Goal: Use online tool/utility: Utilize a website feature to perform a specific function

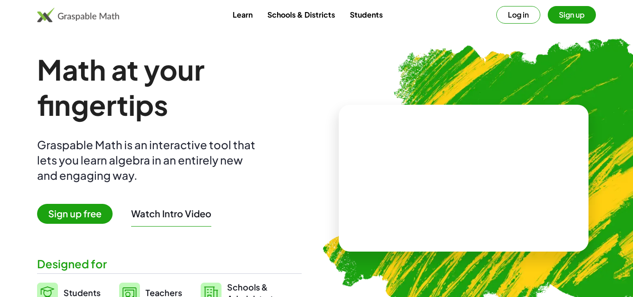
click at [85, 212] on span "Sign up free" at bounding box center [75, 214] width 76 height 20
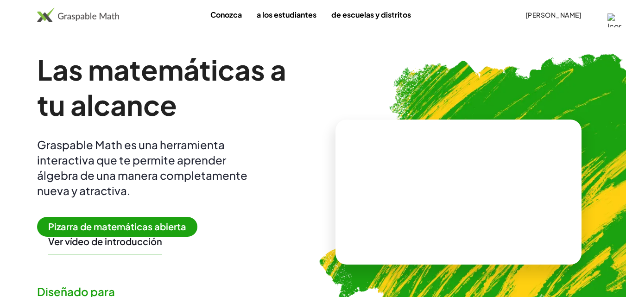
click at [110, 217] on span "Pizarra de matemáticas abierta" at bounding box center [117, 227] width 160 height 20
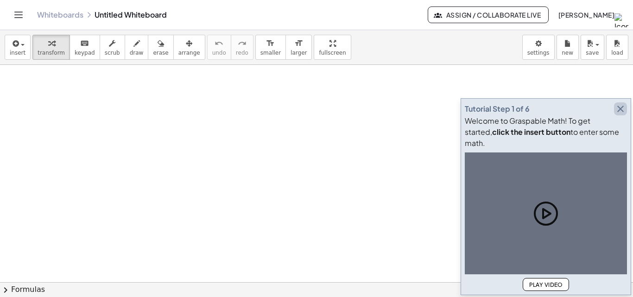
click at [625, 115] on icon "button" at bounding box center [620, 108] width 11 height 11
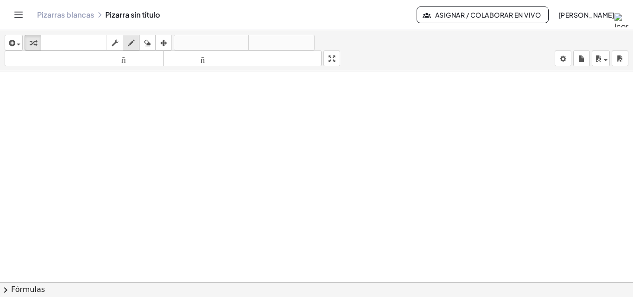
click at [134, 40] on icon "button" at bounding box center [131, 43] width 6 height 11
click at [180, 123] on div at bounding box center [316, 288] width 633 height 435
drag, startPoint x: 180, startPoint y: 123, endPoint x: 172, endPoint y: 124, distance: 8.4
click at [178, 124] on div at bounding box center [316, 288] width 633 height 435
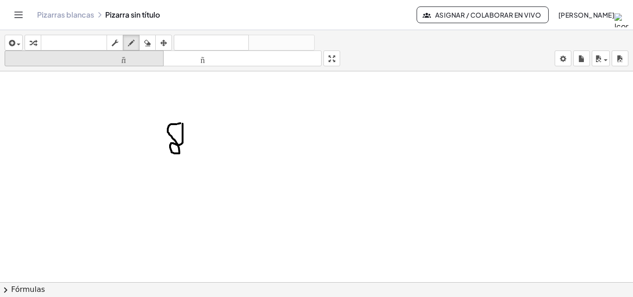
drag, startPoint x: 172, startPoint y: 124, endPoint x: 156, endPoint y: 62, distance: 64.2
click at [182, 124] on div at bounding box center [316, 288] width 633 height 435
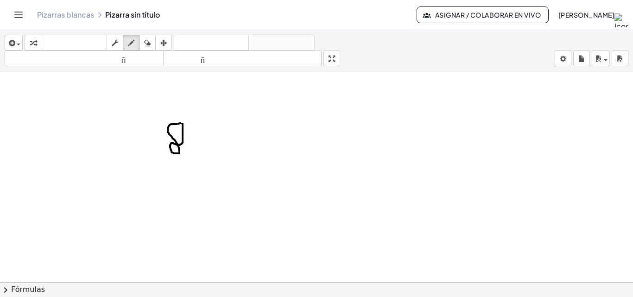
drag, startPoint x: 146, startPoint y: 40, endPoint x: 166, endPoint y: 229, distance: 190.3
click at [150, 51] on div "insertar Seleccione uno: Expresión matemática Función Texto Vídeo de YouTube Gr…" at bounding box center [316, 50] width 633 height 41
drag, startPoint x: 192, startPoint y: 206, endPoint x: 337, endPoint y: 263, distance: 155.7
click at [348, 279] on div at bounding box center [316, 288] width 633 height 435
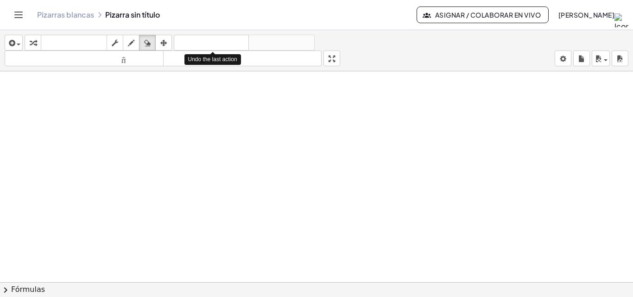
click at [136, 43] on div "button" at bounding box center [131, 42] width 12 height 11
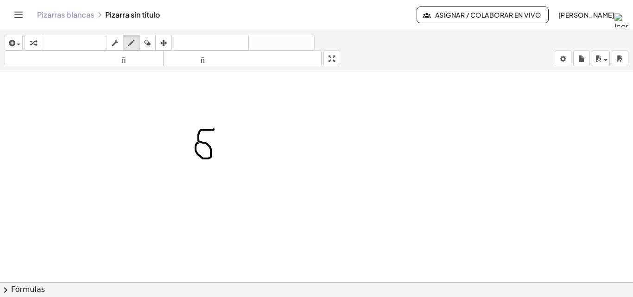
drag, startPoint x: 214, startPoint y: 129, endPoint x: 198, endPoint y: 143, distance: 21.0
click at [198, 143] on div at bounding box center [316, 163] width 633 height 633
drag, startPoint x: 213, startPoint y: 128, endPoint x: 194, endPoint y: 127, distance: 19.0
click at [208, 147] on div at bounding box center [316, 163] width 633 height 633
drag, startPoint x: 147, startPoint y: 43, endPoint x: 177, endPoint y: 69, distance: 39.4
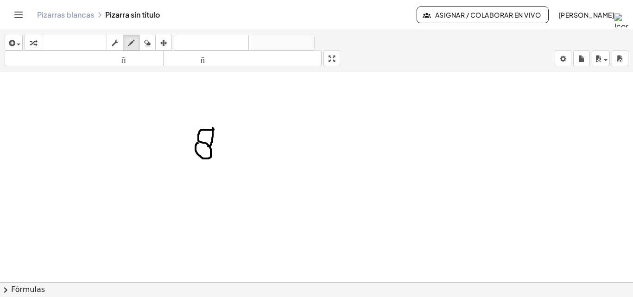
click at [161, 55] on div "insertar Seleccione uno: Expresión matemática Función Texto Vídeo de YouTube Gr…" at bounding box center [316, 50] width 633 height 41
drag, startPoint x: 265, startPoint y: 143, endPoint x: 233, endPoint y: 155, distance: 34.4
click at [234, 157] on div at bounding box center [316, 163] width 633 height 633
click at [202, 147] on div at bounding box center [316, 163] width 633 height 633
click at [137, 40] on div "button" at bounding box center [131, 42] width 12 height 11
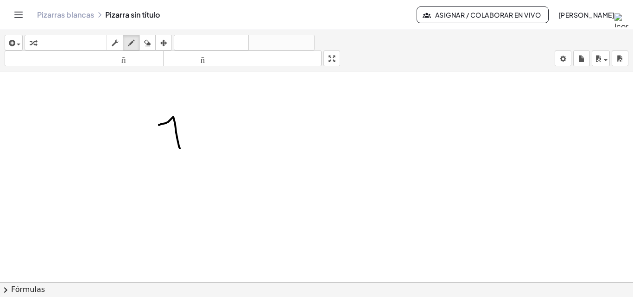
drag, startPoint x: 159, startPoint y: 125, endPoint x: 180, endPoint y: 148, distance: 31.5
click at [180, 148] on div at bounding box center [316, 163] width 633 height 633
click at [209, 123] on div at bounding box center [316, 163] width 633 height 633
drag, startPoint x: 226, startPoint y: 124, endPoint x: 220, endPoint y: 134, distance: 11.2
click at [220, 134] on div at bounding box center [316, 163] width 633 height 633
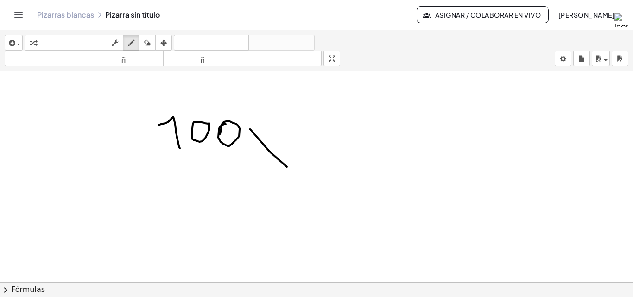
drag, startPoint x: 250, startPoint y: 129, endPoint x: 287, endPoint y: 167, distance: 52.8
click at [287, 167] on div at bounding box center [316, 163] width 633 height 633
drag, startPoint x: 271, startPoint y: 137, endPoint x: 252, endPoint y: 179, distance: 46.3
click at [252, 179] on div at bounding box center [316, 163] width 633 height 633
click at [190, 188] on div at bounding box center [316, 163] width 633 height 633
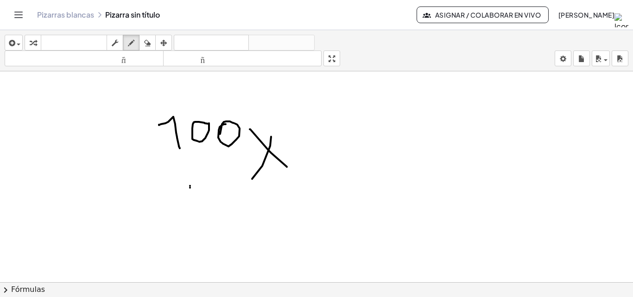
click at [190, 186] on div at bounding box center [316, 163] width 633 height 633
drag, startPoint x: 183, startPoint y: 185, endPoint x: 242, endPoint y: 214, distance: 65.5
click at [179, 184] on div at bounding box center [316, 163] width 633 height 633
drag, startPoint x: 199, startPoint y: 202, endPoint x: 206, endPoint y: 194, distance: 11.2
click at [206, 194] on div at bounding box center [316, 163] width 633 height 633
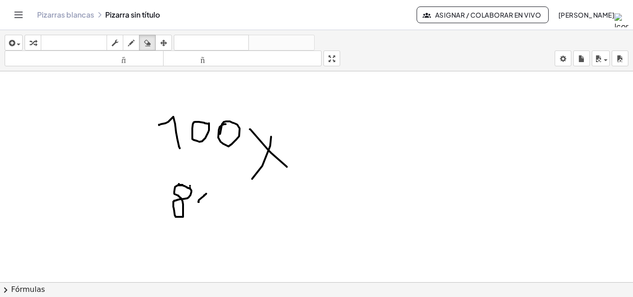
drag, startPoint x: 145, startPoint y: 45, endPoint x: 204, endPoint y: 152, distance: 122.7
click at [145, 45] on icon "button" at bounding box center [147, 43] width 6 height 11
drag, startPoint x: 205, startPoint y: 207, endPoint x: 166, endPoint y: 204, distance: 39.5
click at [166, 210] on div at bounding box center [316, 163] width 633 height 633
click at [182, 190] on div at bounding box center [316, 163] width 633 height 633
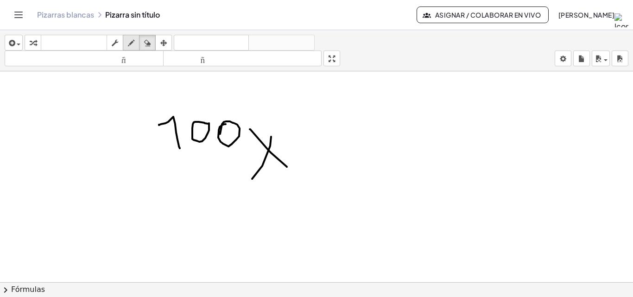
click at [135, 43] on div "button" at bounding box center [131, 42] width 12 height 11
drag, startPoint x: 226, startPoint y: 168, endPoint x: 236, endPoint y: 176, distance: 12.2
click at [236, 176] on div at bounding box center [316, 163] width 633 height 633
drag, startPoint x: 235, startPoint y: 168, endPoint x: 228, endPoint y: 185, distance: 18.7
click at [232, 188] on div at bounding box center [316, 163] width 633 height 633
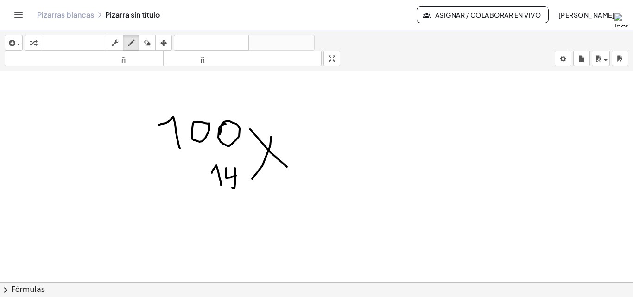
drag, startPoint x: 212, startPoint y: 173, endPoint x: 221, endPoint y: 185, distance: 15.6
click at [221, 185] on div at bounding box center [316, 163] width 633 height 633
drag, startPoint x: 147, startPoint y: 43, endPoint x: 238, endPoint y: 254, distance: 229.5
click at [164, 86] on div "insertar Seleccione uno: Expresión matemática Función Texto Vídeo de YouTube Gr…" at bounding box center [316, 163] width 633 height 267
drag, startPoint x: 222, startPoint y: 233, endPoint x: 198, endPoint y: 177, distance: 61.2
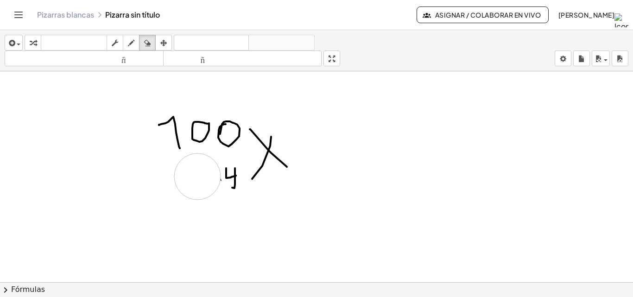
click at [198, 177] on div at bounding box center [316, 163] width 633 height 633
drag, startPoint x: 127, startPoint y: 42, endPoint x: 213, endPoint y: 190, distance: 170.3
click at [139, 61] on div "insertar Seleccione uno: Expresión matemática Función Texto Vídeo de YouTube Gr…" at bounding box center [316, 50] width 633 height 41
drag, startPoint x: 198, startPoint y: 176, endPoint x: 210, endPoint y: 191, distance: 20.1
click at [210, 191] on div at bounding box center [316, 163] width 633 height 633
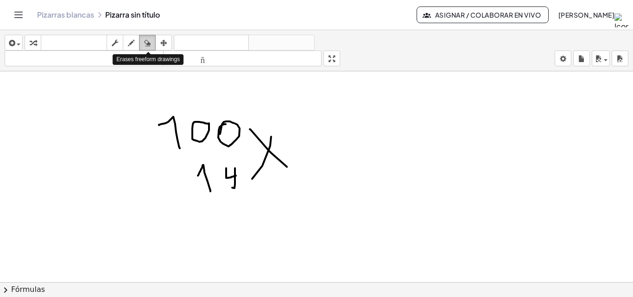
click at [147, 41] on icon "button" at bounding box center [147, 43] width 6 height 11
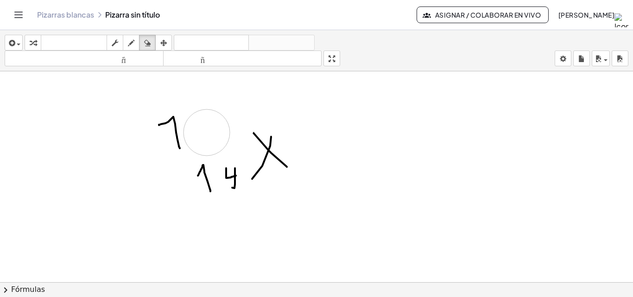
drag, startPoint x: 236, startPoint y: 116, endPoint x: 180, endPoint y: 126, distance: 56.9
click at [203, 133] on div at bounding box center [316, 163] width 633 height 633
click at [134, 40] on icon "button" at bounding box center [131, 43] width 6 height 11
click at [207, 130] on div at bounding box center [316, 163] width 633 height 633
drag, startPoint x: 206, startPoint y: 122, endPoint x: 205, endPoint y: 139, distance: 17.2
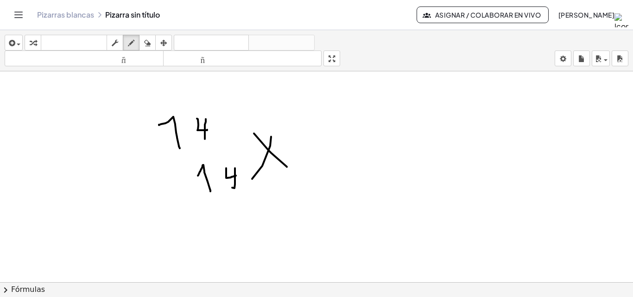
click at [205, 139] on div at bounding box center [316, 163] width 633 height 633
drag, startPoint x: 232, startPoint y: 119, endPoint x: 213, endPoint y: 145, distance: 32.2
click at [232, 121] on div at bounding box center [316, 163] width 633 height 633
drag, startPoint x: 176, startPoint y: 197, endPoint x: 238, endPoint y: 186, distance: 63.5
click at [249, 193] on div at bounding box center [316, 163] width 633 height 633
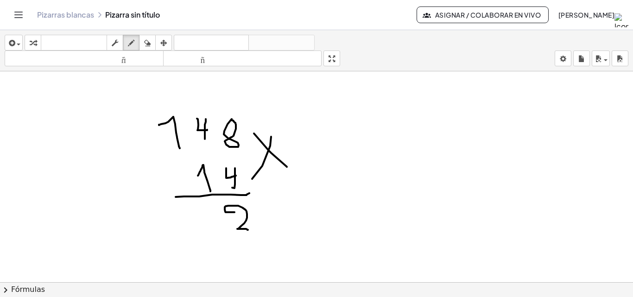
drag, startPoint x: 235, startPoint y: 212, endPoint x: 248, endPoint y: 230, distance: 22.2
click at [248, 230] on div at bounding box center [316, 163] width 633 height 633
drag, startPoint x: 198, startPoint y: 107, endPoint x: 202, endPoint y: 114, distance: 7.3
click at [202, 114] on div at bounding box center [316, 163] width 633 height 633
drag, startPoint x: 213, startPoint y: 209, endPoint x: 210, endPoint y: 226, distance: 17.8
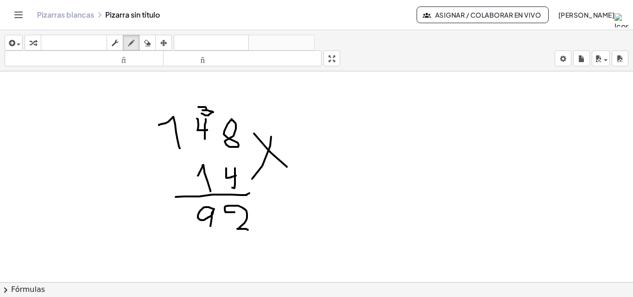
click at [210, 226] on div at bounding box center [316, 163] width 633 height 633
drag, startPoint x: 170, startPoint y: 105, endPoint x: 169, endPoint y: 111, distance: 5.6
click at [169, 111] on div at bounding box center [316, 163] width 633 height 633
drag, startPoint x: 189, startPoint y: 211, endPoint x: 167, endPoint y: 235, distance: 32.2
click at [167, 235] on div at bounding box center [316, 163] width 633 height 633
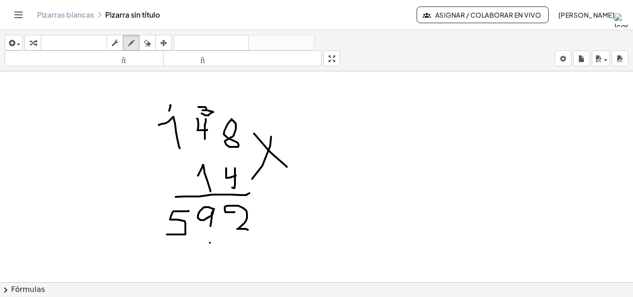
click at [210, 243] on div at bounding box center [316, 163] width 633 height 633
click at [208, 243] on div at bounding box center [316, 163] width 633 height 633
drag, startPoint x: 168, startPoint y: 245, endPoint x: 179, endPoint y: 254, distance: 13.8
click at [179, 254] on div at bounding box center [316, 163] width 633 height 633
drag, startPoint x: 181, startPoint y: 244, endPoint x: 178, endPoint y: 268, distance: 24.2
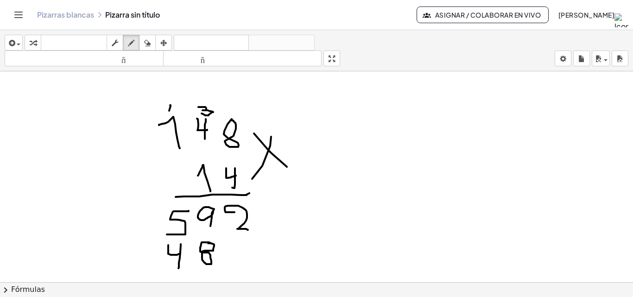
click at [178, 268] on div at bounding box center [316, 163] width 633 height 633
drag, startPoint x: 143, startPoint y: 254, endPoint x: 153, endPoint y: 269, distance: 19.0
click at [153, 269] on div at bounding box center [316, 163] width 633 height 633
drag, startPoint x: 121, startPoint y: 271, endPoint x: 273, endPoint y: 247, distance: 153.6
click at [274, 273] on div at bounding box center [316, 163] width 633 height 633
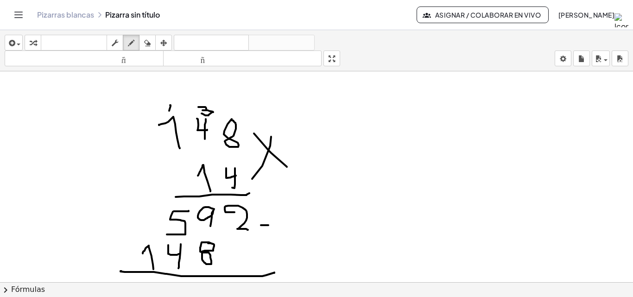
drag, startPoint x: 261, startPoint y: 225, endPoint x: 274, endPoint y: 225, distance: 12.5
click at [274, 225] on div at bounding box center [316, 163] width 633 height 633
drag, startPoint x: 261, startPoint y: 211, endPoint x: 267, endPoint y: 212, distance: 6.2
click at [265, 212] on div at bounding box center [316, 163] width 633 height 633
drag, startPoint x: 267, startPoint y: 212, endPoint x: 267, endPoint y: 232, distance: 19.9
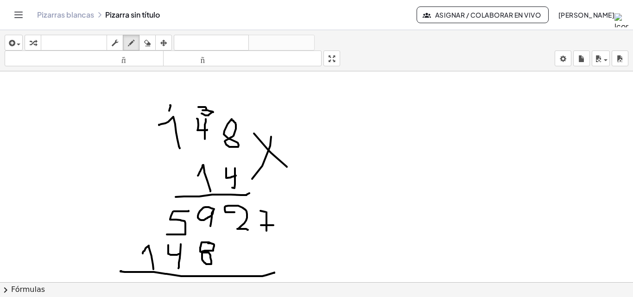
click at [267, 232] on div at bounding box center [316, 163] width 633 height 633
click at [153, 49] on button "borrar" at bounding box center [147, 43] width 17 height 16
drag, startPoint x: 342, startPoint y: 218, endPoint x: 293, endPoint y: 210, distance: 49.8
click at [293, 210] on div at bounding box center [316, 163] width 633 height 633
drag, startPoint x: 293, startPoint y: 210, endPoint x: 289, endPoint y: 221, distance: 12.0
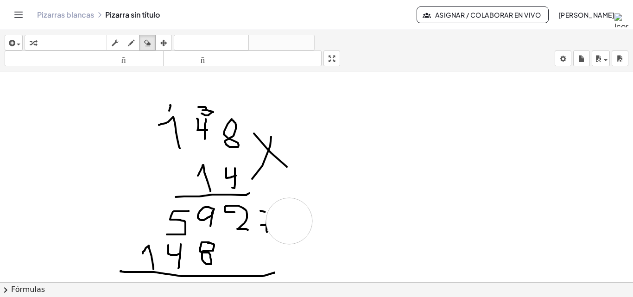
click at [289, 221] on div at bounding box center [316, 163] width 633 height 633
click at [287, 220] on div at bounding box center [316, 163] width 633 height 633
drag, startPoint x: 285, startPoint y: 217, endPoint x: 275, endPoint y: 213, distance: 10.4
click at [280, 222] on div at bounding box center [316, 163] width 633 height 633
drag, startPoint x: 129, startPoint y: 46, endPoint x: 211, endPoint y: 128, distance: 116.1
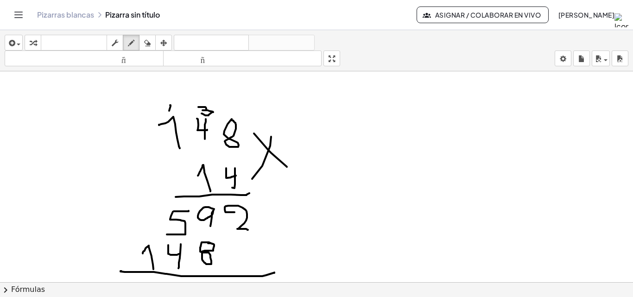
click at [132, 47] on icon "button" at bounding box center [131, 43] width 6 height 11
drag, startPoint x: 261, startPoint y: 219, endPoint x: 278, endPoint y: 218, distance: 17.6
click at [278, 218] on div at bounding box center [316, 163] width 633 height 633
drag, startPoint x: 267, startPoint y: 207, endPoint x: 270, endPoint y: 229, distance: 22.5
click at [270, 229] on div at bounding box center [316, 163] width 633 height 633
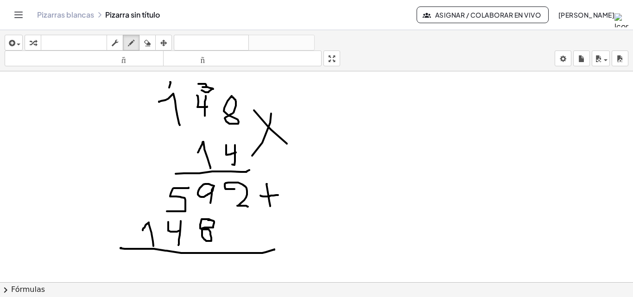
scroll to position [270, 0]
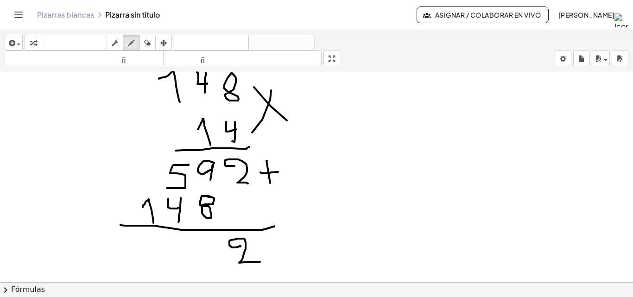
drag, startPoint x: 240, startPoint y: 246, endPoint x: 261, endPoint y: 262, distance: 26.1
click at [261, 262] on div at bounding box center [316, 117] width 633 height 633
drag, startPoint x: 374, startPoint y: 187, endPoint x: 388, endPoint y: 210, distance: 26.6
click at [373, 218] on div at bounding box center [316, 117] width 633 height 633
drag, startPoint x: 387, startPoint y: 198, endPoint x: 386, endPoint y: 213, distance: 14.4
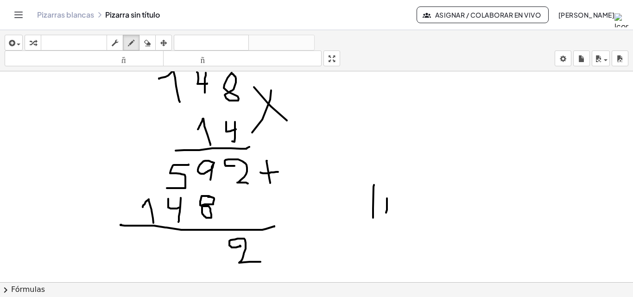
click at [386, 213] on div at bounding box center [316, 117] width 633 height 633
drag, startPoint x: 421, startPoint y: 194, endPoint x: 421, endPoint y: 212, distance: 17.6
click at [421, 212] on div at bounding box center [316, 117] width 633 height 633
drag, startPoint x: 451, startPoint y: 194, endPoint x: 451, endPoint y: 227, distance: 32.9
click at [451, 227] on div at bounding box center [316, 117] width 633 height 633
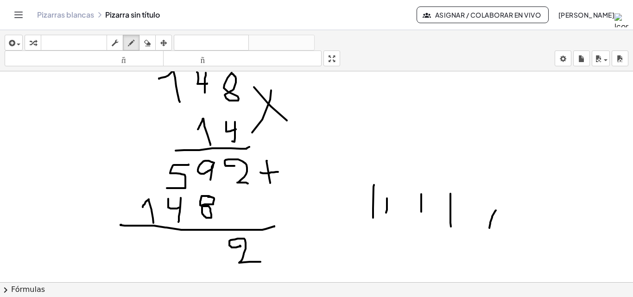
drag, startPoint x: 496, startPoint y: 210, endPoint x: 490, endPoint y: 228, distance: 18.8
click at [490, 228] on div at bounding box center [316, 117] width 633 height 633
drag, startPoint x: 505, startPoint y: 216, endPoint x: 505, endPoint y: 244, distance: 28.7
click at [505, 244] on div at bounding box center [316, 117] width 633 height 633
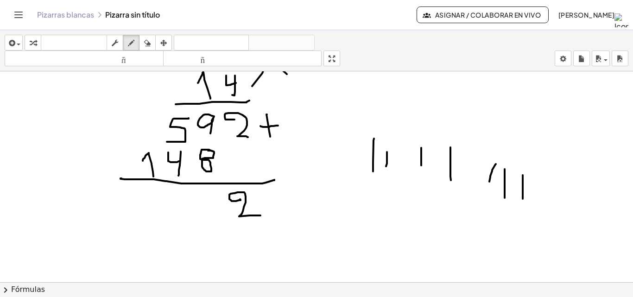
drag, startPoint x: 523, startPoint y: 175, endPoint x: 523, endPoint y: 199, distance: 23.6
click at [523, 199] on div at bounding box center [316, 71] width 633 height 633
drag, startPoint x: 543, startPoint y: 179, endPoint x: 542, endPoint y: 191, distance: 11.7
click at [542, 191] on div at bounding box center [316, 71] width 633 height 633
drag, startPoint x: 199, startPoint y: 196, endPoint x: 212, endPoint y: 214, distance: 21.9
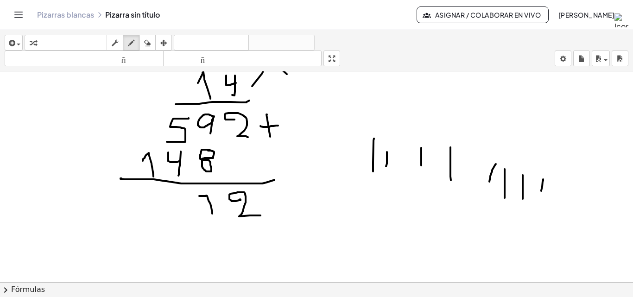
click at [212, 214] on div at bounding box center [316, 71] width 633 height 633
drag, startPoint x: 201, startPoint y: 204, endPoint x: 209, endPoint y: 204, distance: 7.9
click at [209, 204] on div at bounding box center [316, 71] width 633 height 633
click at [155, 127] on div at bounding box center [316, 71] width 633 height 633
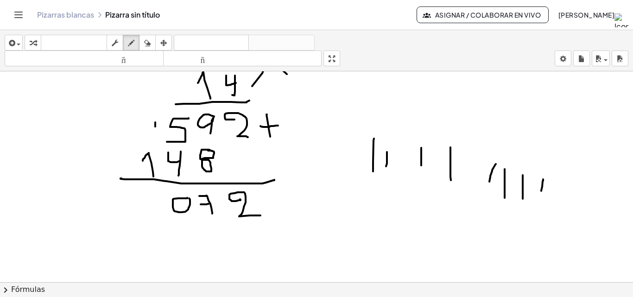
drag, startPoint x: 187, startPoint y: 198, endPoint x: 182, endPoint y: 197, distance: 5.3
click at [185, 198] on div at bounding box center [316, 71] width 633 height 633
drag, startPoint x: 144, startPoint y: 147, endPoint x: 152, endPoint y: 154, distance: 10.2
click at [152, 154] on div at bounding box center [316, 71] width 633 height 633
drag, startPoint x: 148, startPoint y: 205, endPoint x: 166, endPoint y: 225, distance: 26.3
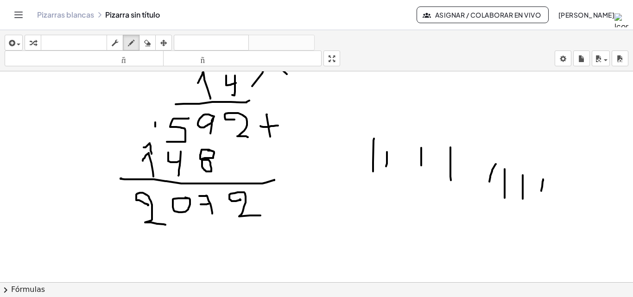
click at [166, 225] on div at bounding box center [316, 71] width 633 height 633
drag, startPoint x: 151, startPoint y: 44, endPoint x: 157, endPoint y: 67, distance: 24.0
click at [151, 47] on icon "button" at bounding box center [147, 43] width 6 height 11
drag, startPoint x: 151, startPoint y: 243, endPoint x: 139, endPoint y: 211, distance: 33.8
click at [134, 210] on div at bounding box center [316, 71] width 633 height 633
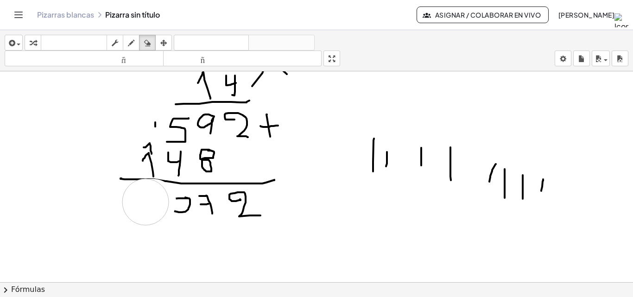
drag, startPoint x: 153, startPoint y: 202, endPoint x: 146, endPoint y: 202, distance: 7.4
click at [146, 202] on div at bounding box center [316, 71] width 633 height 633
click at [129, 39] on icon "button" at bounding box center [131, 43] width 6 height 11
drag, startPoint x: 131, startPoint y: 180, endPoint x: 169, endPoint y: 182, distance: 38.1
click at [169, 182] on div at bounding box center [316, 71] width 633 height 633
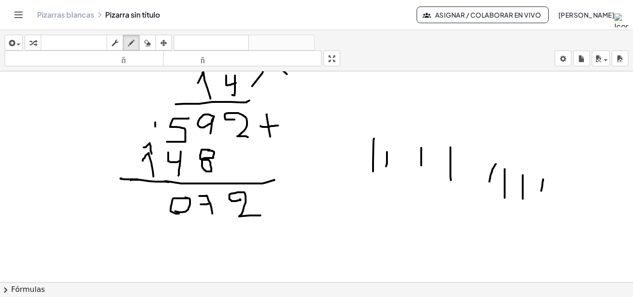
drag, startPoint x: 178, startPoint y: 198, endPoint x: 179, endPoint y: 214, distance: 15.4
click at [179, 214] on div at bounding box center [316, 71] width 633 height 633
drag, startPoint x: 154, startPoint y: 203, endPoint x: 161, endPoint y: 220, distance: 18.1
click at [161, 220] on div at bounding box center [316, 71] width 633 height 633
drag, startPoint x: 165, startPoint y: 204, endPoint x: 159, endPoint y: 215, distance: 12.4
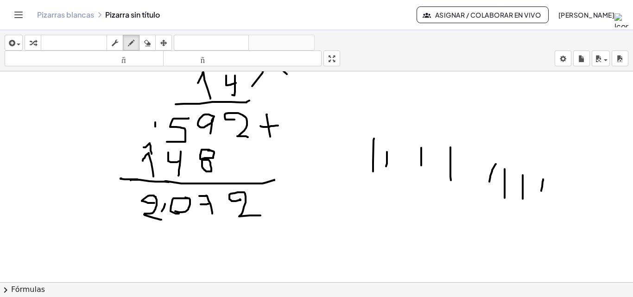
click at [159, 215] on div at bounding box center [316, 71] width 633 height 633
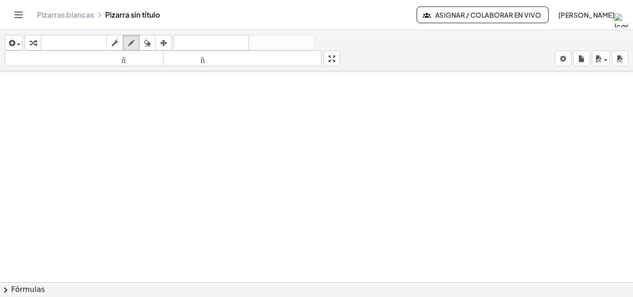
scroll to position [561, 0]
drag, startPoint x: 278, startPoint y: 136, endPoint x: 272, endPoint y: 159, distance: 23.4
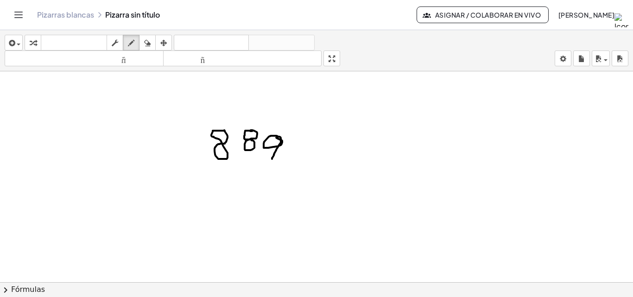
drag, startPoint x: 293, startPoint y: 144, endPoint x: 302, endPoint y: 159, distance: 18.1
drag, startPoint x: 304, startPoint y: 146, endPoint x: 291, endPoint y: 157, distance: 17.4
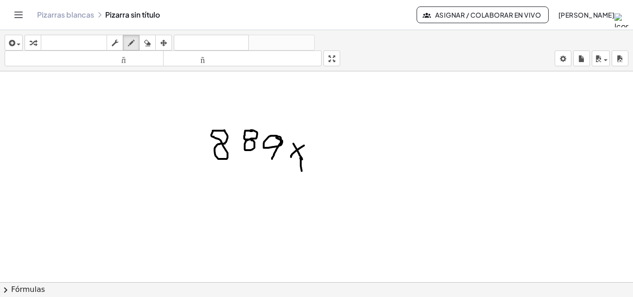
drag, startPoint x: 300, startPoint y: 158, endPoint x: 302, endPoint y: 171, distance: 13.1
drag, startPoint x: 293, startPoint y: 156, endPoint x: 285, endPoint y: 171, distance: 17.0
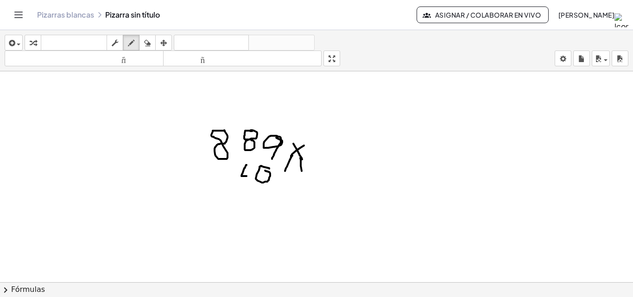
drag, startPoint x: 247, startPoint y: 165, endPoint x: 247, endPoint y: 176, distance: 11.1
drag, startPoint x: 251, startPoint y: 171, endPoint x: 249, endPoint y: 190, distance: 19.2
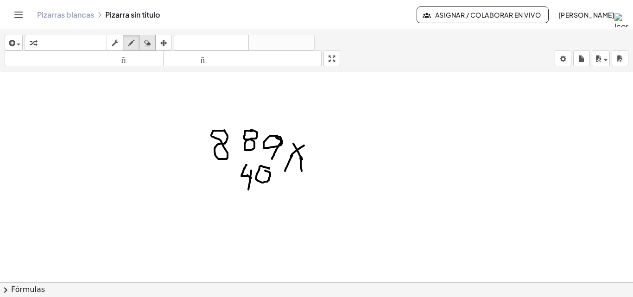
click at [148, 42] on icon "button" at bounding box center [147, 43] width 6 height 11
drag, startPoint x: 356, startPoint y: 220, endPoint x: 314, endPoint y: 204, distance: 44.6
drag, startPoint x: 133, startPoint y: 42, endPoint x: 290, endPoint y: 116, distance: 174.0
click at [139, 45] on button "dibujar" at bounding box center [131, 43] width 17 height 16
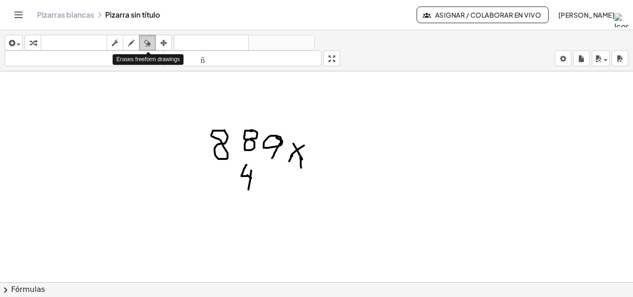
click at [151, 41] on icon "button" at bounding box center [147, 43] width 6 height 11
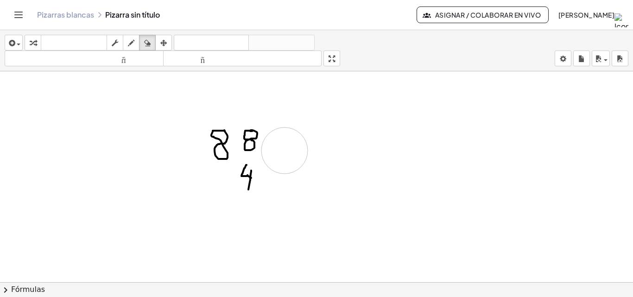
drag, startPoint x: 329, startPoint y: 152, endPoint x: 289, endPoint y: 151, distance: 39.9
drag, startPoint x: 131, startPoint y: 43, endPoint x: 182, endPoint y: 88, distance: 68.0
click at [132, 43] on icon "button" at bounding box center [131, 43] width 6 height 11
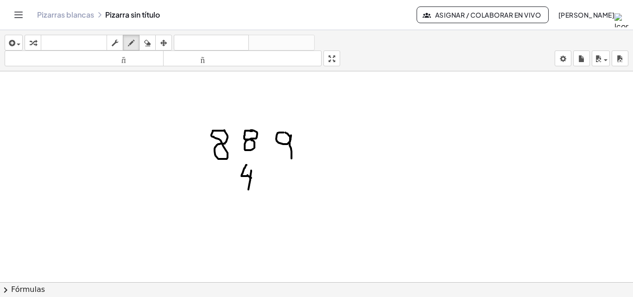
drag, startPoint x: 291, startPoint y: 135, endPoint x: 291, endPoint y: 160, distance: 24.6
drag, startPoint x: 319, startPoint y: 133, endPoint x: 331, endPoint y: 149, distance: 20.5
drag, startPoint x: 328, startPoint y: 135, endPoint x: 316, endPoint y: 156, distance: 23.7
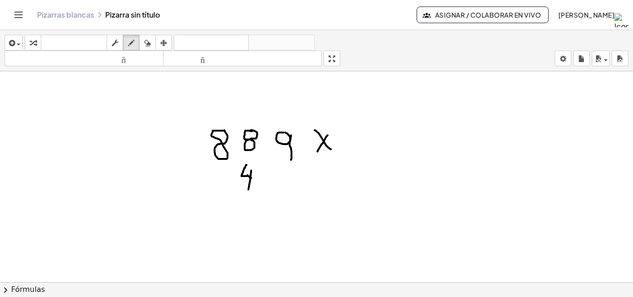
drag, startPoint x: 284, startPoint y: 172, endPoint x: 297, endPoint y: 188, distance: 20.7
drag, startPoint x: 288, startPoint y: 184, endPoint x: 299, endPoint y: 181, distance: 10.7
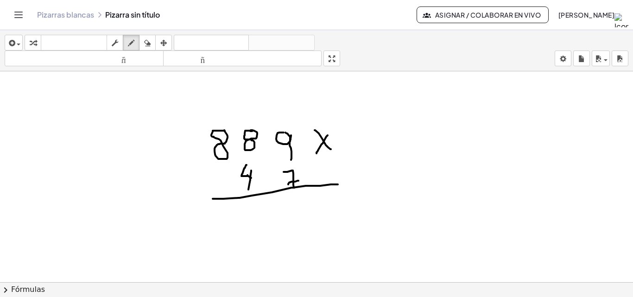
drag, startPoint x: 213, startPoint y: 199, endPoint x: 350, endPoint y: 185, distance: 137.9
drag, startPoint x: 290, startPoint y: 198, endPoint x: 293, endPoint y: 223, distance: 24.9
drag, startPoint x: 152, startPoint y: 35, endPoint x: 165, endPoint y: 75, distance: 41.8
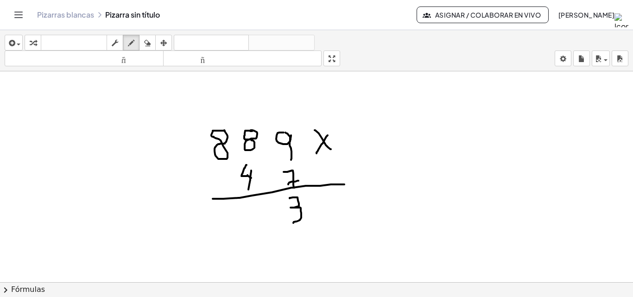
click at [152, 36] on button "borrar" at bounding box center [147, 43] width 17 height 16
drag, startPoint x: 310, startPoint y: 234, endPoint x: 301, endPoint y: 218, distance: 18.1
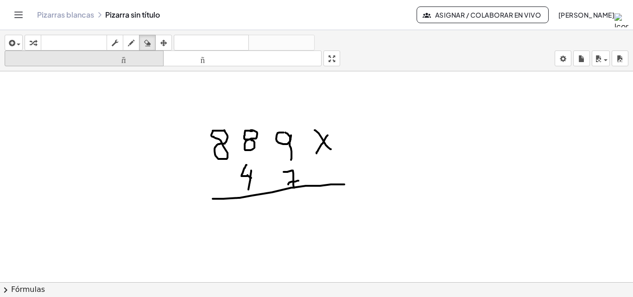
drag, startPoint x: 131, startPoint y: 37, endPoint x: 160, endPoint y: 56, distance: 34.8
click at [140, 43] on button "dibujar" at bounding box center [131, 43] width 17 height 16
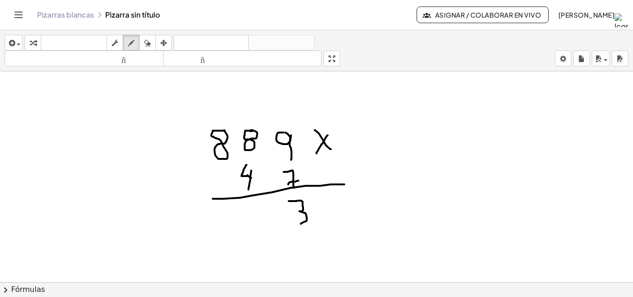
drag, startPoint x: 289, startPoint y: 201, endPoint x: 301, endPoint y: 224, distance: 25.7
drag, startPoint x: 253, startPoint y: 119, endPoint x: 247, endPoint y: 122, distance: 6.4
drag, startPoint x: 410, startPoint y: 137, endPoint x: 414, endPoint y: 184, distance: 46.6
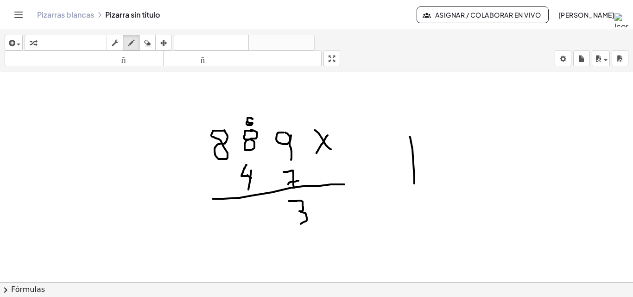
drag, startPoint x: 429, startPoint y: 130, endPoint x: 442, endPoint y: 163, distance: 34.8
drag, startPoint x: 450, startPoint y: 136, endPoint x: 451, endPoint y: 174, distance: 37.6
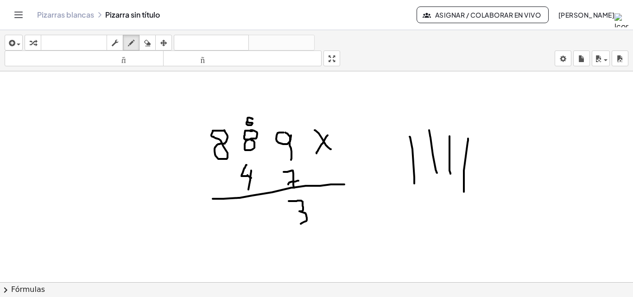
drag, startPoint x: 468, startPoint y: 139, endPoint x: 464, endPoint y: 192, distance: 53.5
drag, startPoint x: 482, startPoint y: 136, endPoint x: 491, endPoint y: 183, distance: 47.6
drag, startPoint x: 509, startPoint y: 127, endPoint x: 515, endPoint y: 136, distance: 11.3
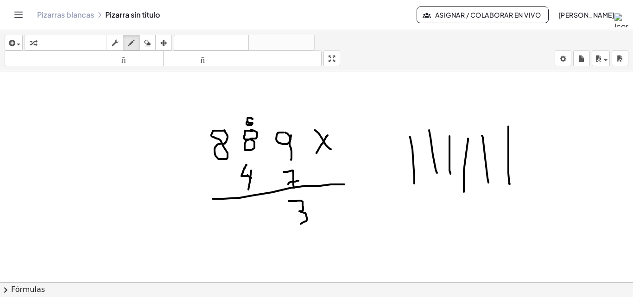
drag, startPoint x: 256, startPoint y: 213, endPoint x: 275, endPoint y: 222, distance: 21.0
drag, startPoint x: 217, startPoint y: 114, endPoint x: 212, endPoint y: 119, distance: 6.6
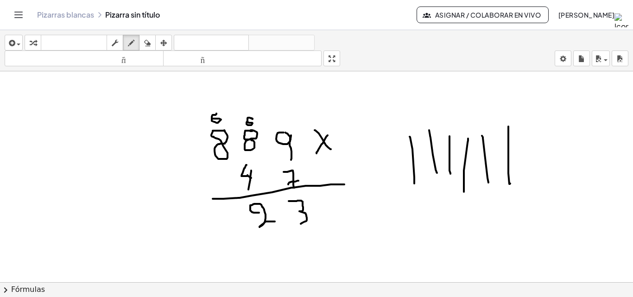
drag, startPoint x: 273, startPoint y: 170, endPoint x: 232, endPoint y: 159, distance: 42.7
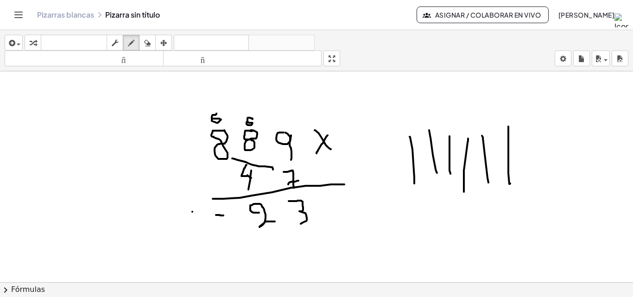
drag, startPoint x: 223, startPoint y: 216, endPoint x: 216, endPoint y: 215, distance: 7.4
drag, startPoint x: 215, startPoint y: 212, endPoint x: 241, endPoint y: 230, distance: 31.6
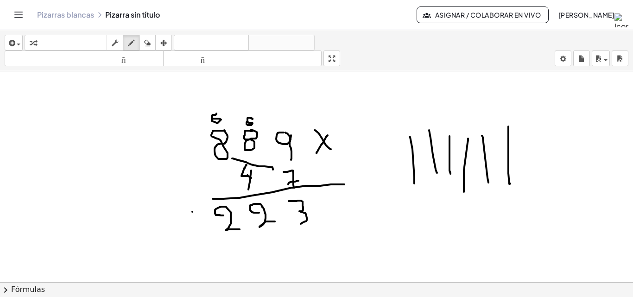
drag, startPoint x: 198, startPoint y: 211, endPoint x: 189, endPoint y: 218, distance: 11.7
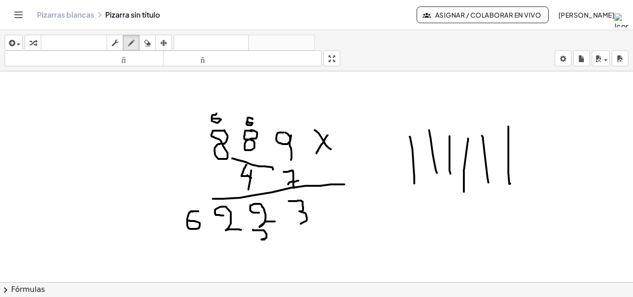
drag, startPoint x: 253, startPoint y: 230, endPoint x: 265, endPoint y: 240, distance: 15.1
click at [151, 40] on icon "button" at bounding box center [147, 43] width 6 height 11
drag, startPoint x: 285, startPoint y: 281, endPoint x: 277, endPoint y: 260, distance: 22.6
click at [277, 260] on div "insertar Seleccione uno: Expresión matemática Función Texto Vídeo de YouTube Gr…" at bounding box center [316, 163] width 633 height 267
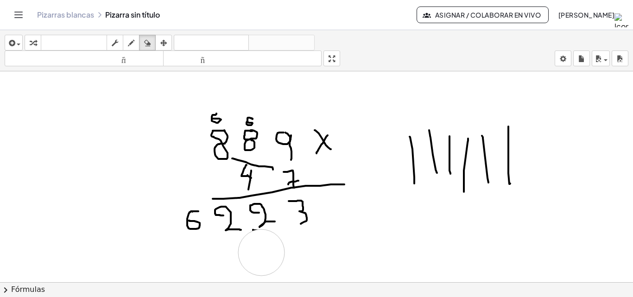
drag, startPoint x: 277, startPoint y: 260, endPoint x: 261, endPoint y: 253, distance: 17.2
click at [134, 43] on icon "button" at bounding box center [131, 43] width 6 height 11
drag, startPoint x: 269, startPoint y: 228, endPoint x: 263, endPoint y: 233, distance: 7.9
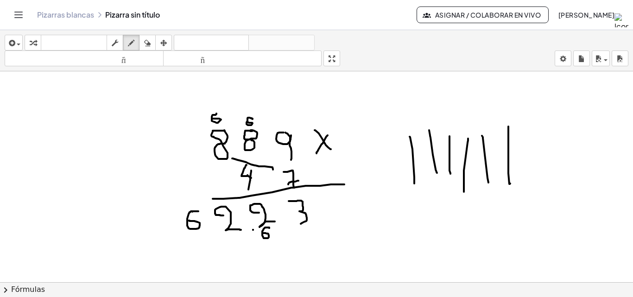
drag, startPoint x: 239, startPoint y: 117, endPoint x: 244, endPoint y: 120, distance: 5.4
drag, startPoint x: 408, startPoint y: 224, endPoint x: 416, endPoint y: 235, distance: 13.6
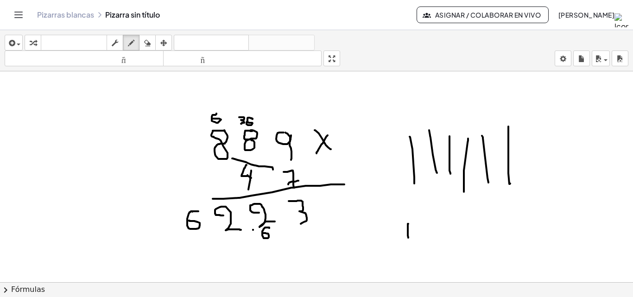
drag, startPoint x: 421, startPoint y: 227, endPoint x: 426, endPoint y: 247, distance: 21.0
drag, startPoint x: 433, startPoint y: 229, endPoint x: 440, endPoint y: 260, distance: 31.8
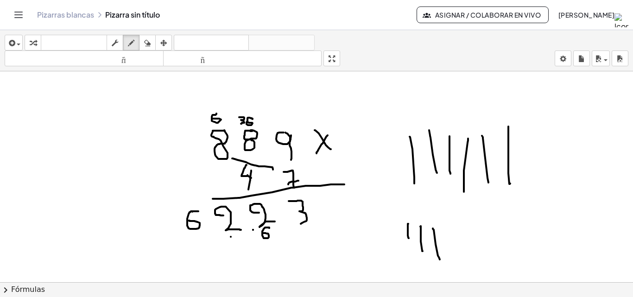
drag, startPoint x: 238, startPoint y: 236, endPoint x: 227, endPoint y: 252, distance: 19.6
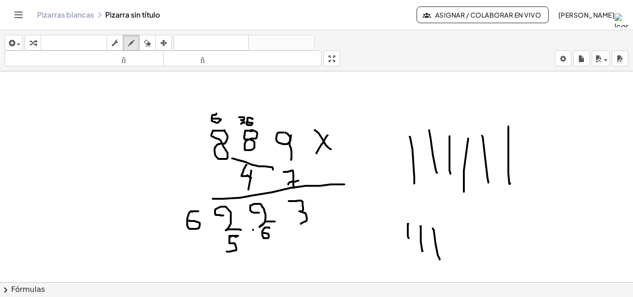
drag, startPoint x: 197, startPoint y: 116, endPoint x: 204, endPoint y: 121, distance: 8.4
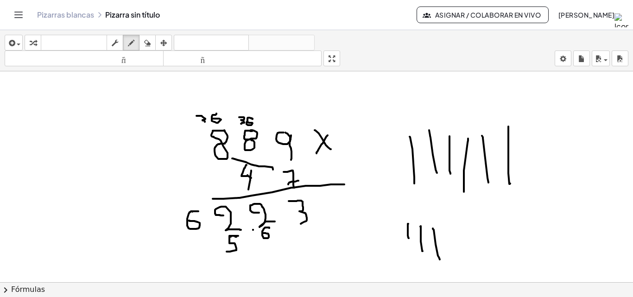
drag, startPoint x: 205, startPoint y: 123, endPoint x: 202, endPoint y: 130, distance: 8.3
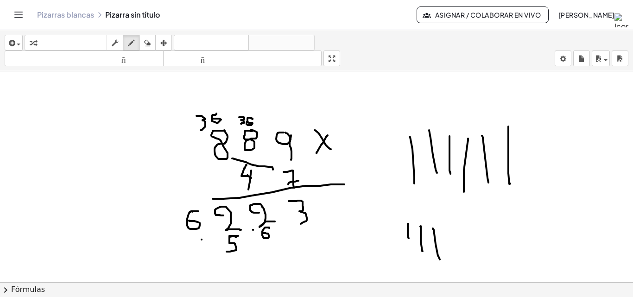
drag, startPoint x: 194, startPoint y: 240, endPoint x: 194, endPoint y: 255, distance: 15.3
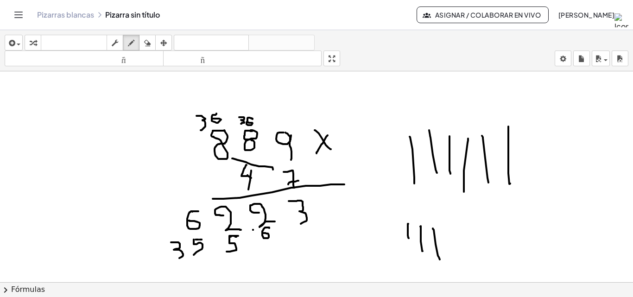
drag, startPoint x: 171, startPoint y: 242, endPoint x: 178, endPoint y: 259, distance: 17.5
drag, startPoint x: 151, startPoint y: 267, endPoint x: 354, endPoint y: 262, distance: 202.7
drag, startPoint x: 322, startPoint y: 201, endPoint x: 333, endPoint y: 200, distance: 11.6
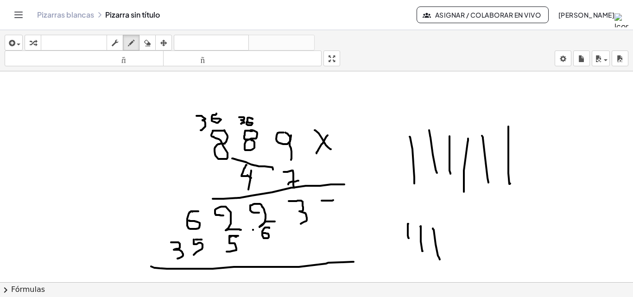
drag, startPoint x: 328, startPoint y: 191, endPoint x: 325, endPoint y: 212, distance: 21.2
drag, startPoint x: 300, startPoint y: 273, endPoint x: 304, endPoint y: 290, distance: 17.7
click at [304, 290] on div "insertar Seleccione uno: Expresión matemática Función Texto Vídeo de YouTube Gr…" at bounding box center [316, 163] width 633 height 267
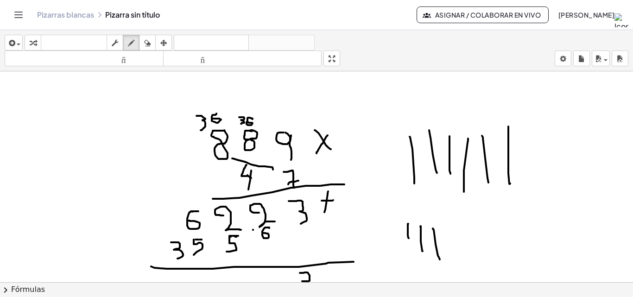
click at [304, 290] on button "chevron_right Fórmulas" at bounding box center [316, 289] width 633 height 15
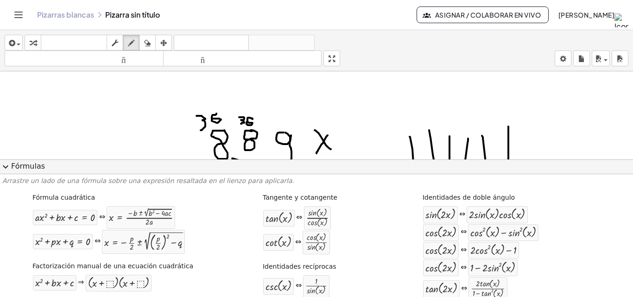
scroll to position [46, 0]
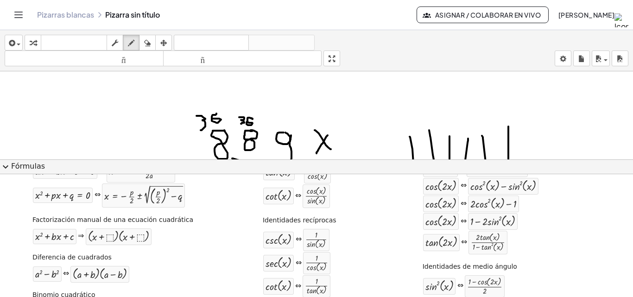
drag, startPoint x: 7, startPoint y: 164, endPoint x: 20, endPoint y: 166, distance: 13.2
click at [6, 164] on span "expand_more" at bounding box center [5, 166] width 11 height 11
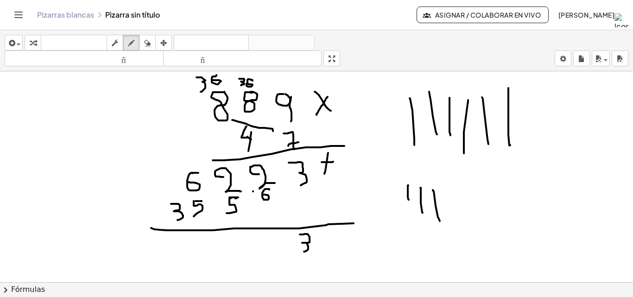
scroll to position [586, 0]
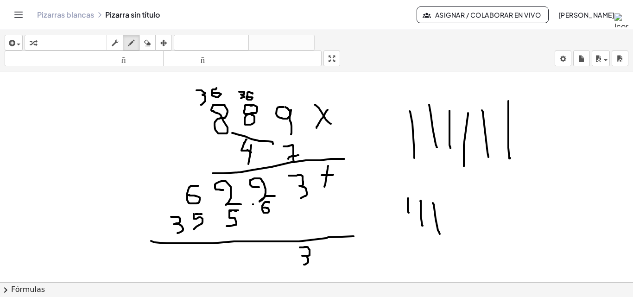
drag, startPoint x: 181, startPoint y: 253, endPoint x: 190, endPoint y: 256, distance: 9.2
click at [181, 257] on div at bounding box center [316, 12] width 633 height 1055
drag, startPoint x: 267, startPoint y: 249, endPoint x: 260, endPoint y: 272, distance: 23.6
click at [263, 272] on div at bounding box center [316, 12] width 633 height 1055
drag, startPoint x: 260, startPoint y: 272, endPoint x: 255, endPoint y: 268, distance: 6.6
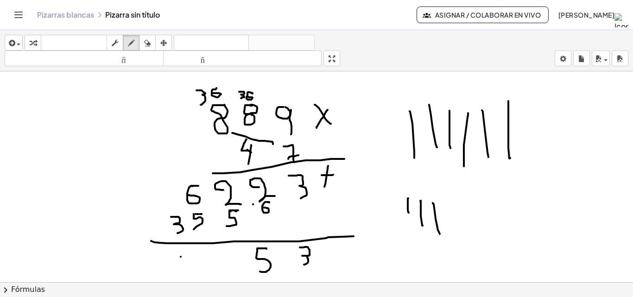
click at [259, 271] on div at bounding box center [316, 12] width 633 height 1055
click at [255, 265] on div at bounding box center [316, 12] width 633 height 1055
drag, startPoint x: 255, startPoint y: 265, endPoint x: 262, endPoint y: 253, distance: 14.8
click at [263, 250] on div at bounding box center [316, 12] width 633 height 1055
drag, startPoint x: 254, startPoint y: 264, endPoint x: 261, endPoint y: 269, distance: 8.0
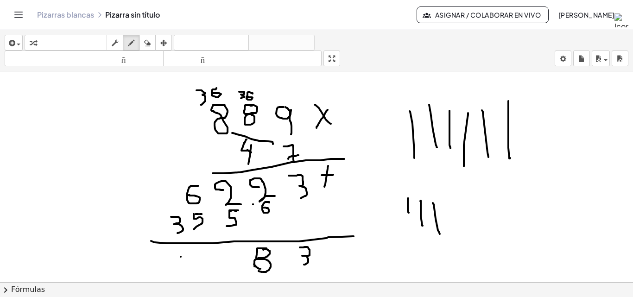
click at [261, 269] on div at bounding box center [316, 12] width 633 height 1055
drag, startPoint x: 227, startPoint y: 250, endPoint x: 234, endPoint y: 265, distance: 16.8
click at [234, 265] on div at bounding box center [316, 12] width 633 height 1055
drag, startPoint x: 229, startPoint y: 253, endPoint x: 233, endPoint y: 255, distance: 4.8
click at [233, 255] on div at bounding box center [316, 12] width 633 height 1055
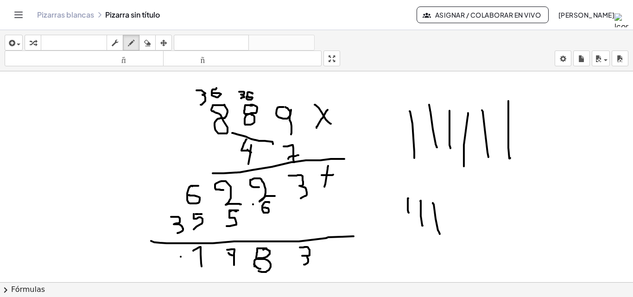
drag, startPoint x: 193, startPoint y: 251, endPoint x: 199, endPoint y: 262, distance: 13.1
click at [202, 268] on div at bounding box center [316, 12] width 633 height 1055
drag, startPoint x: 173, startPoint y: 206, endPoint x: 173, endPoint y: 214, distance: 7.4
click at [173, 214] on div at bounding box center [316, 12] width 633 height 1055
drag, startPoint x: 170, startPoint y: 249, endPoint x: 180, endPoint y: 260, distance: 15.4
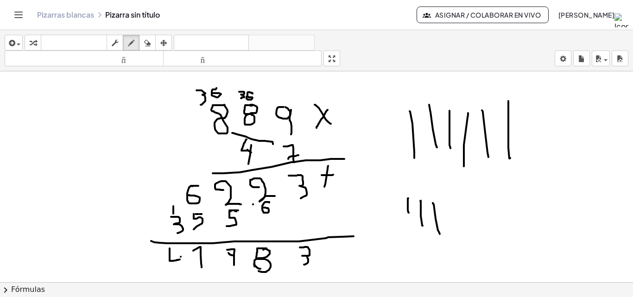
click at [180, 260] on div at bounding box center [316, 12] width 633 height 1055
drag, startPoint x: 180, startPoint y: 252, endPoint x: 185, endPoint y: 271, distance: 19.6
click at [185, 271] on div at bounding box center [316, 12] width 633 height 1055
drag, startPoint x: 216, startPoint y: 251, endPoint x: 217, endPoint y: 262, distance: 10.7
click at [217, 262] on div at bounding box center [316, 12] width 633 height 1055
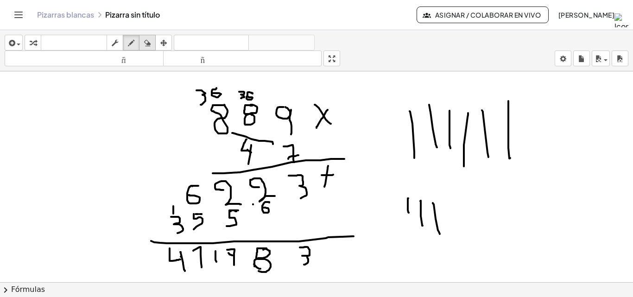
click at [150, 41] on icon "button" at bounding box center [147, 43] width 6 height 11
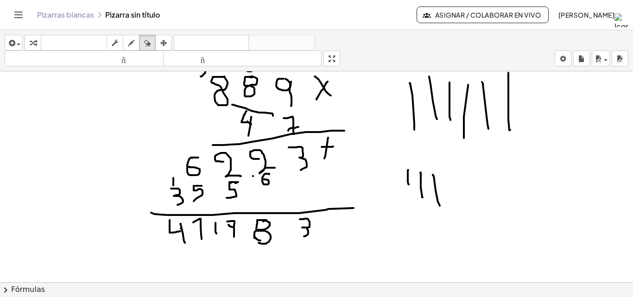
scroll to position [633, 0]
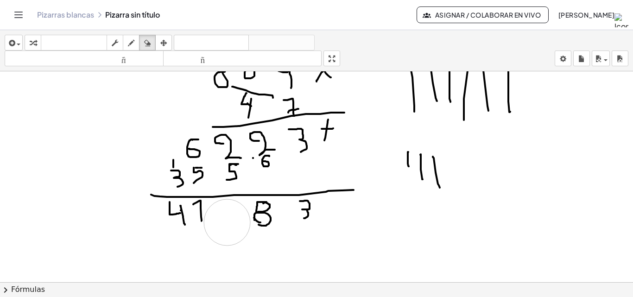
drag, startPoint x: 237, startPoint y: 263, endPoint x: 217, endPoint y: 229, distance: 39.5
drag, startPoint x: 129, startPoint y: 44, endPoint x: 216, endPoint y: 119, distance: 115.0
click at [131, 45] on icon "button" at bounding box center [131, 43] width 6 height 11
drag, startPoint x: 231, startPoint y: 204, endPoint x: 239, endPoint y: 227, distance: 23.6
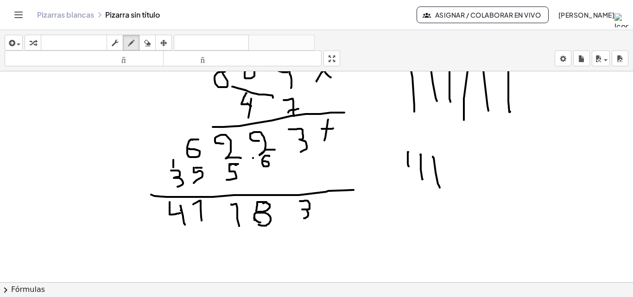
drag, startPoint x: 229, startPoint y: 214, endPoint x: 240, endPoint y: 213, distance: 11.2
drag, startPoint x: 227, startPoint y: 204, endPoint x: 233, endPoint y: 203, distance: 6.1
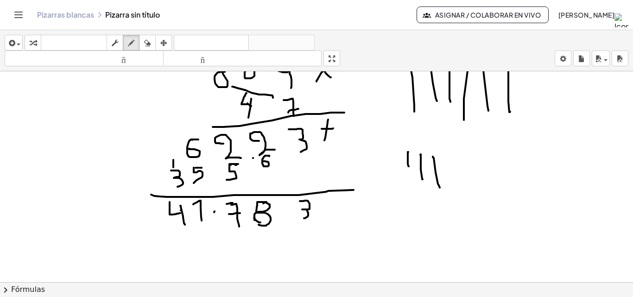
drag, startPoint x: 215, startPoint y: 211, endPoint x: 209, endPoint y: 223, distance: 12.4
